Goal: Task Accomplishment & Management: Complete application form

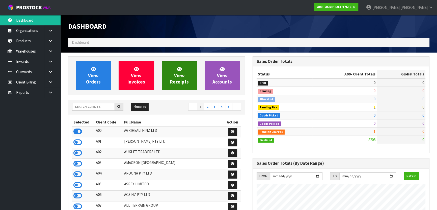
scroll to position [381, 184]
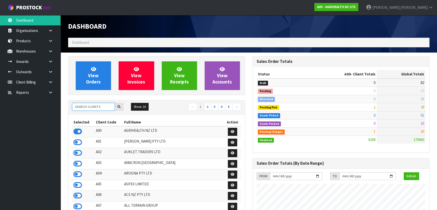
click at [101, 106] on input "text" at bounding box center [93, 107] width 43 height 8
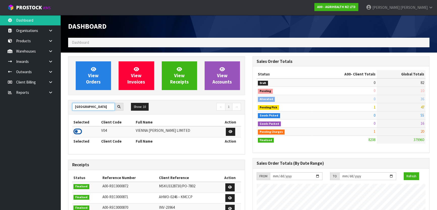
type input "[GEOGRAPHIC_DATA]"
click at [73, 130] on td at bounding box center [86, 132] width 28 height 11
click at [76, 130] on icon at bounding box center [77, 132] width 9 height 8
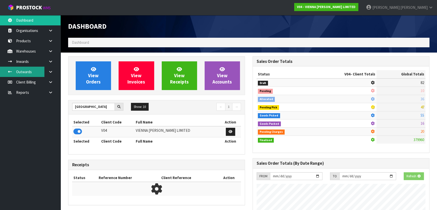
scroll to position [403, 184]
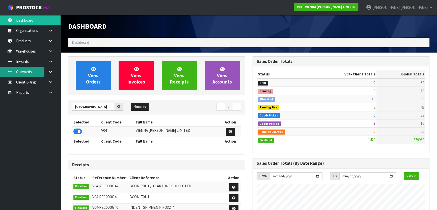
click at [31, 75] on link "Outwards" at bounding box center [30, 72] width 60 height 10
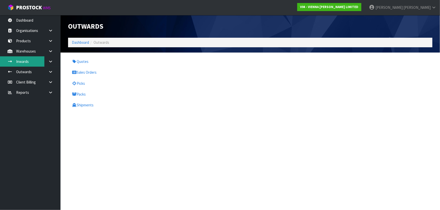
click at [30, 63] on link "Inwards" at bounding box center [30, 61] width 60 height 10
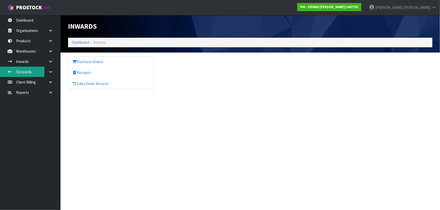
click at [40, 71] on link "Outwards" at bounding box center [30, 72] width 60 height 10
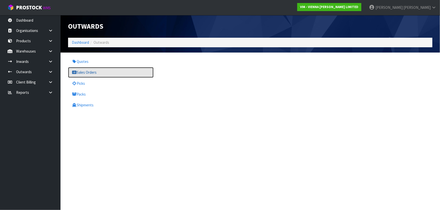
click at [93, 74] on link "Sales Orders" at bounding box center [110, 72] width 85 height 10
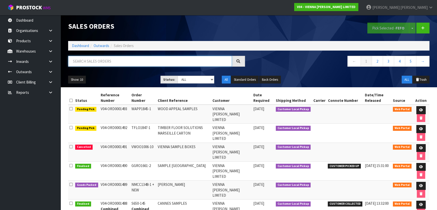
click at [96, 63] on input "text" at bounding box center [150, 61] width 164 height 11
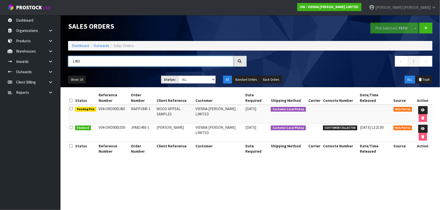
type input "1493"
click at [183, 105] on td "WOOD APPEAL SAMPLES" at bounding box center [174, 114] width 39 height 19
click at [419, 106] on link at bounding box center [422, 110] width 9 height 8
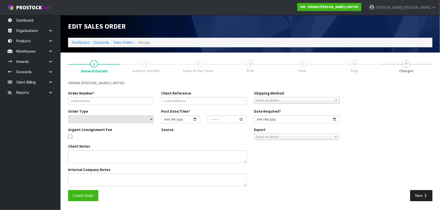
type input "WAPP1845-1"
type input "WOOD APPEAL SAMPLES"
select select "number:0"
type input "[DATE]"
type input "10:16:00.000"
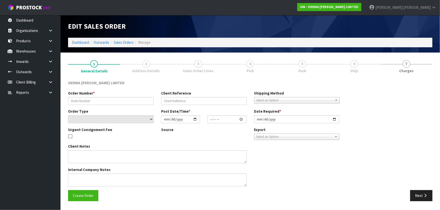
type input "[DATE]"
type textarea "WOOD APPEAL SAMPLES"
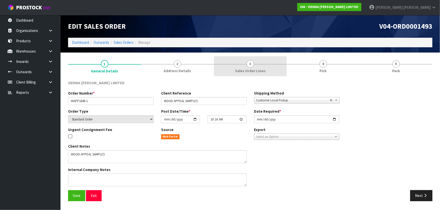
click at [246, 65] on link "3 Sales Order Lines" at bounding box center [250, 66] width 73 height 20
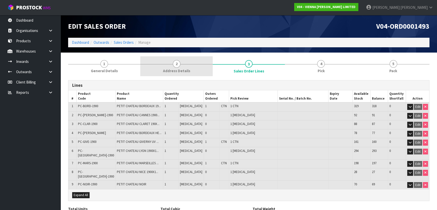
click at [192, 67] on link "2 Address Details" at bounding box center [176, 66] width 72 height 20
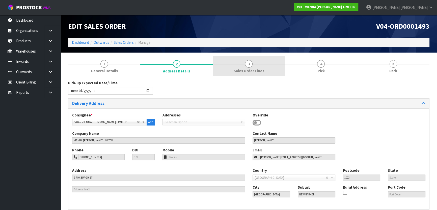
click at [237, 67] on link "3 Sales Order Lines" at bounding box center [248, 66] width 72 height 20
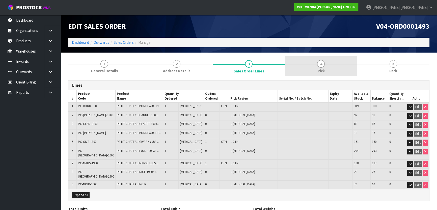
click at [308, 65] on link "4 Pick" at bounding box center [321, 66] width 72 height 20
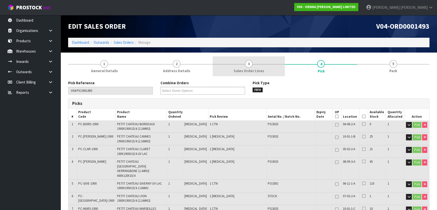
click at [260, 65] on link "3 Sales Order Lines" at bounding box center [248, 66] width 72 height 20
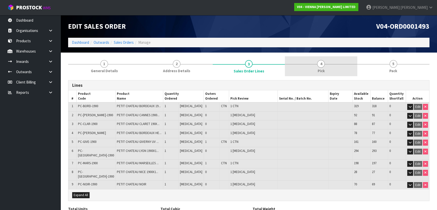
click at [317, 66] on link "4 Pick" at bounding box center [321, 66] width 72 height 20
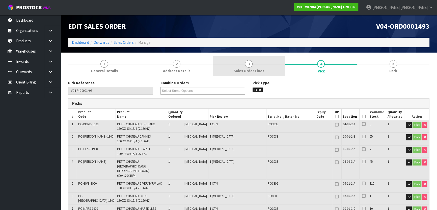
click at [238, 69] on span "Sales Order Lines" at bounding box center [248, 70] width 30 height 5
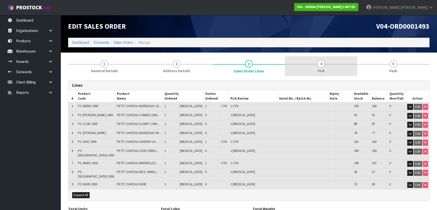
click at [329, 69] on link "4 Pick" at bounding box center [321, 66] width 72 height 20
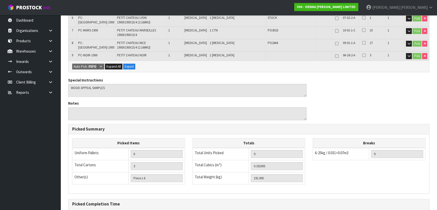
scroll to position [225, 0]
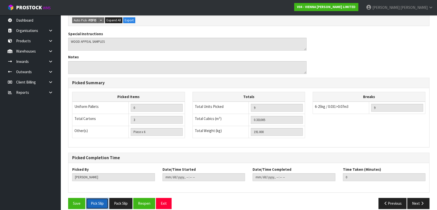
click at [101, 198] on button "Pick Slip" at bounding box center [97, 203] width 22 height 11
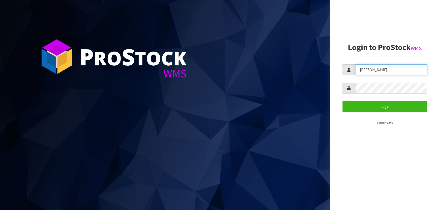
drag, startPoint x: 376, startPoint y: 70, endPoint x: 352, endPoint y: 78, distance: 25.3
click at [352, 78] on form "[PERSON_NAME] Login" at bounding box center [385, 89] width 85 height 48
type input "[PERSON_NAME]"
click at [348, 92] on div at bounding box center [385, 88] width 85 height 11
click at [343, 101] on button "Login" at bounding box center [385, 106] width 85 height 11
